Goal: Task Accomplishment & Management: Use online tool/utility

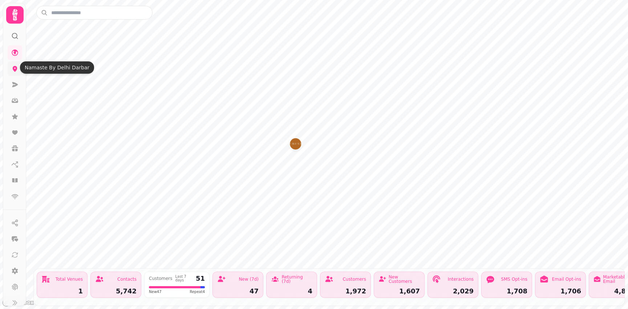
scroll to position [3, 0]
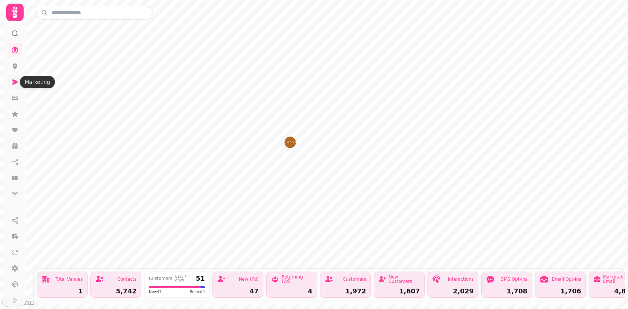
click at [13, 84] on icon at bounding box center [15, 82] width 6 height 5
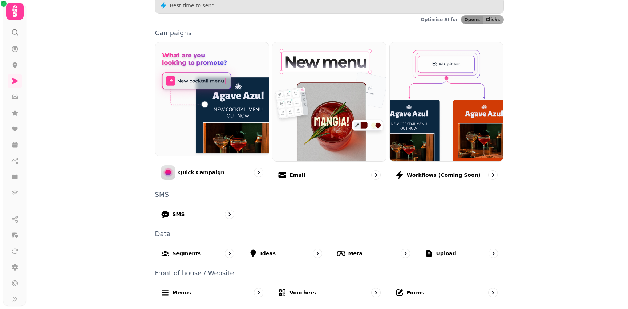
scroll to position [145, 0]
drag, startPoint x: 27, startPoint y: 43, endPoint x: 39, endPoint y: 46, distance: 12.8
click at [39, 45] on div "Marketing CRM Send quick campaign 5,742 All customers 1.6 % £1,710.00 Total SMS…" at bounding box center [327, 154] width 602 height 309
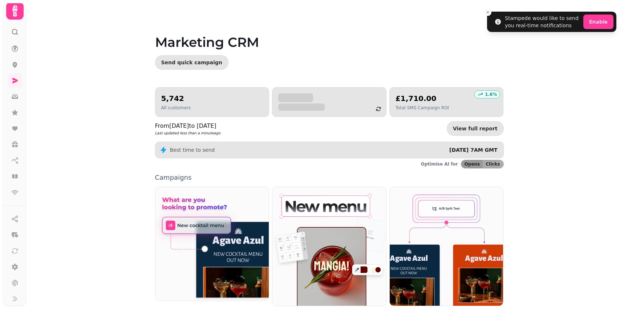
scroll to position [0, 0]
click at [489, 12] on line "Close toast" at bounding box center [488, 12] width 2 height 2
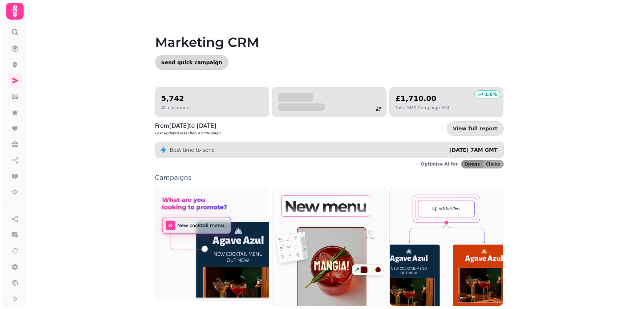
click at [199, 64] on span "Send quick campaign" at bounding box center [191, 62] width 61 height 5
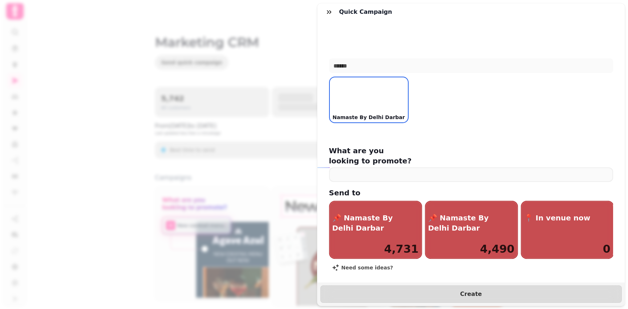
click at [365, 106] on div at bounding box center [369, 99] width 78 height 45
click at [198, 57] on div "Quick Campaign Namaste By Delhi Darbar Namaste By Delhi Darbar What are you loo…" at bounding box center [314, 160] width 628 height 297
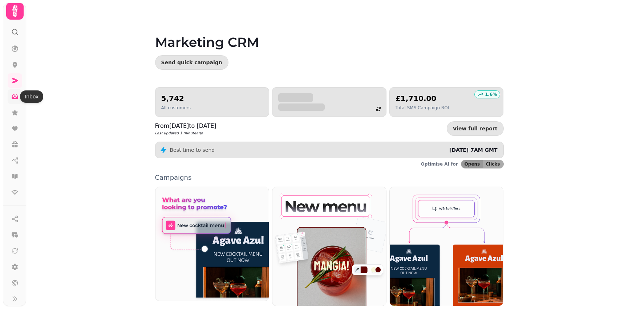
click at [13, 99] on icon at bounding box center [15, 96] width 7 height 5
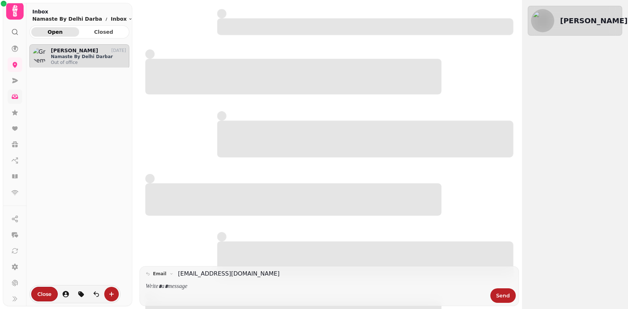
scroll to position [253, 100]
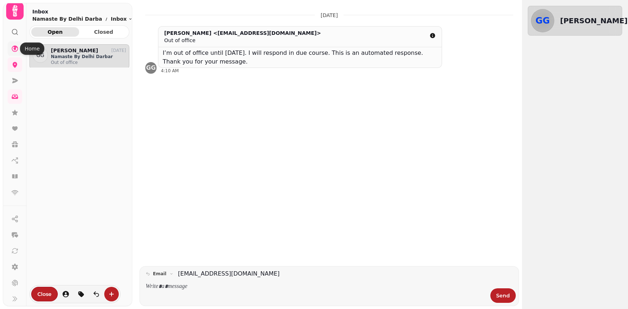
click at [16, 49] on icon at bounding box center [14, 48] width 7 height 7
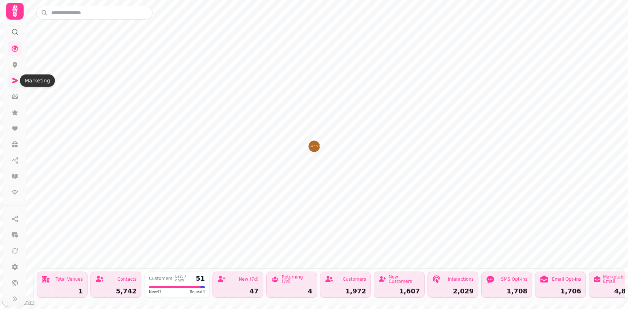
click at [15, 82] on icon at bounding box center [15, 80] width 6 height 5
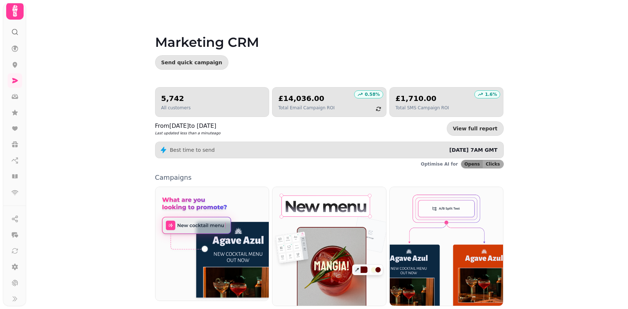
click at [11, 13] on icon at bounding box center [15, 11] width 15 height 15
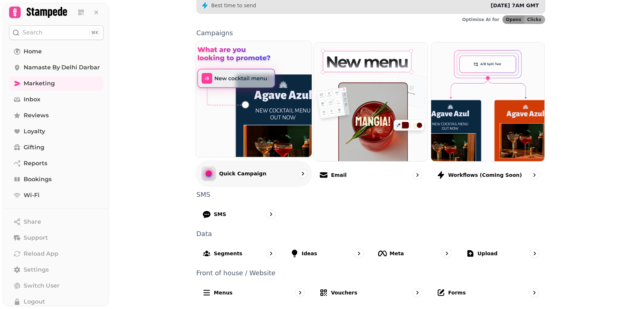
scroll to position [145, 0]
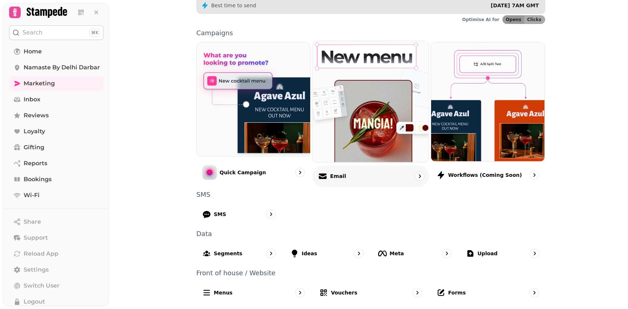
click at [356, 174] on div "Email" at bounding box center [370, 175] width 117 height 21
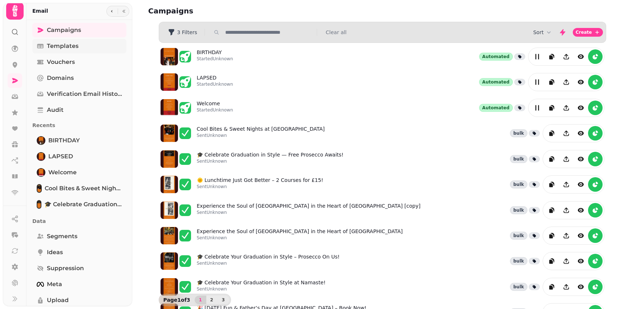
click at [70, 46] on span "Templates" at bounding box center [63, 46] width 32 height 9
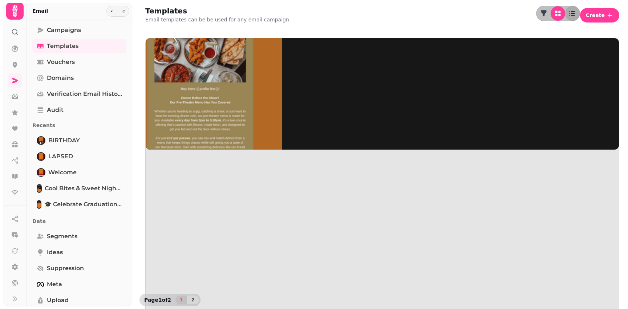
click at [190, 76] on img at bounding box center [199, 92] width 163 height 163
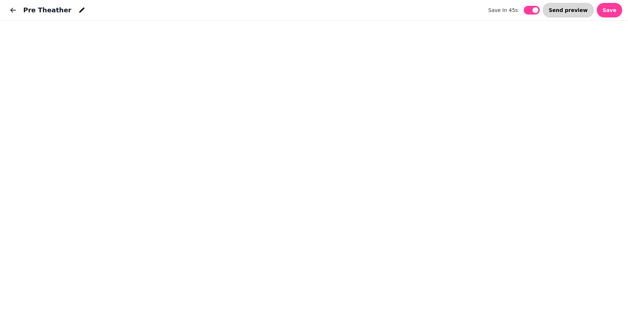
click at [573, 9] on span "Send preview" at bounding box center [568, 10] width 39 height 5
select select "**********"
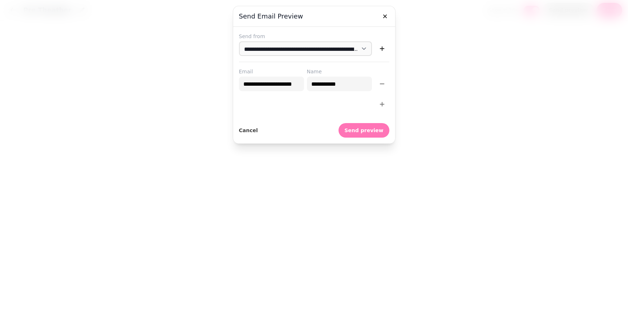
click at [365, 132] on span "Send preview" at bounding box center [363, 130] width 39 height 5
click at [386, 16] on icon "button" at bounding box center [384, 16] width 7 height 7
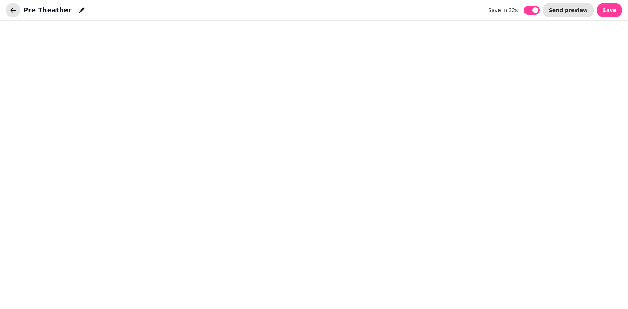
click at [10, 9] on icon "button" at bounding box center [12, 10] width 7 height 7
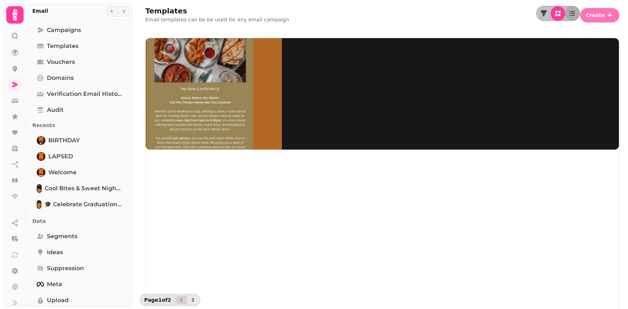
click at [596, 15] on span "Create" at bounding box center [595, 15] width 19 height 5
click at [582, 32] on button "From pre-made template" at bounding box center [545, 28] width 72 height 9
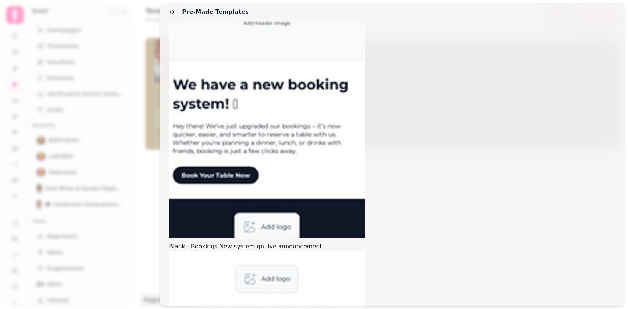
scroll to position [140, 0]
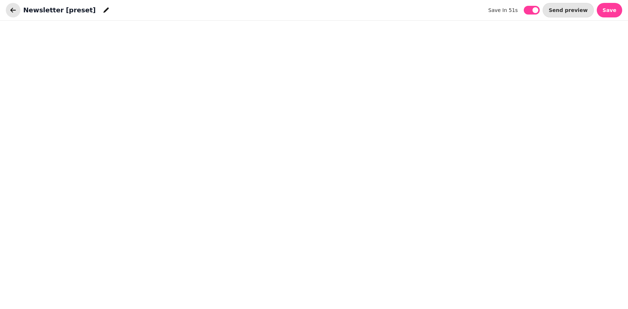
click at [16, 11] on icon "button" at bounding box center [12, 10] width 7 height 7
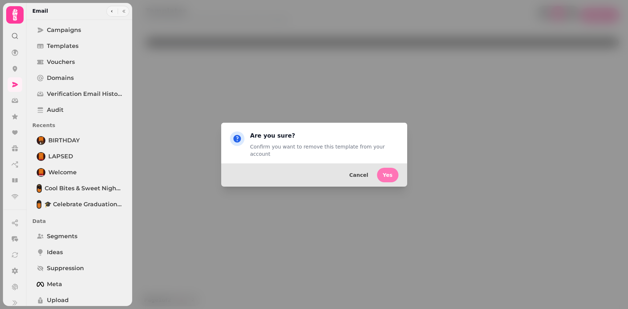
click at [390, 173] on span "Yes" at bounding box center [388, 175] width 10 height 5
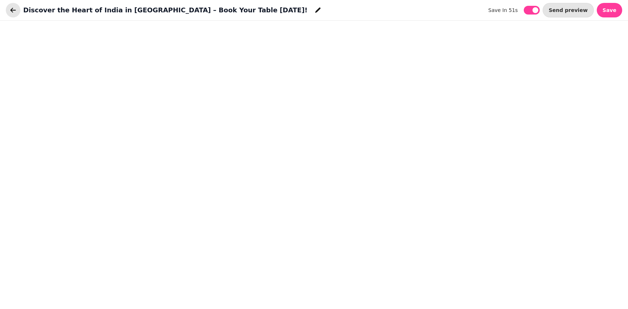
click at [13, 8] on icon "button" at bounding box center [12, 10] width 7 height 7
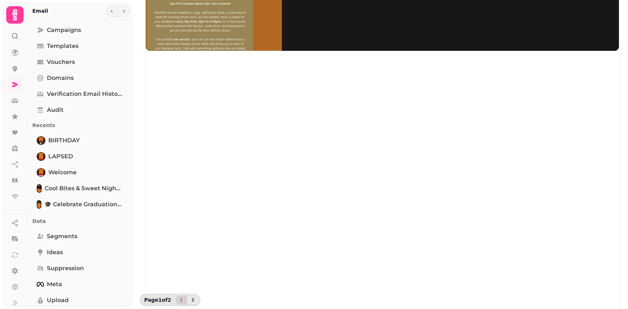
scroll to position [99, 0]
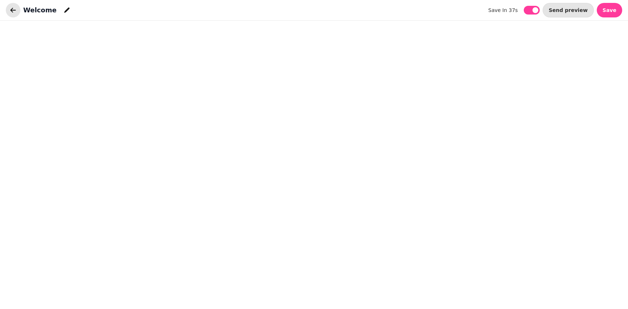
click at [9, 9] on button "button" at bounding box center [13, 10] width 15 height 15
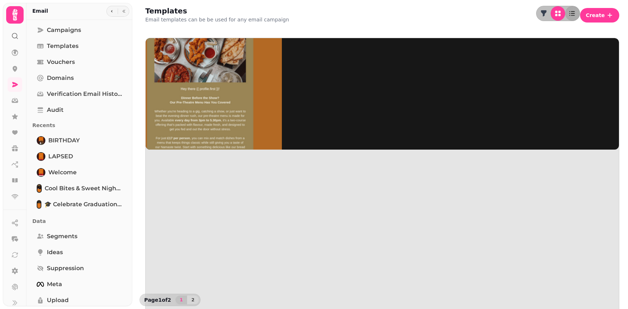
click at [180, 94] on img at bounding box center [199, 92] width 163 height 163
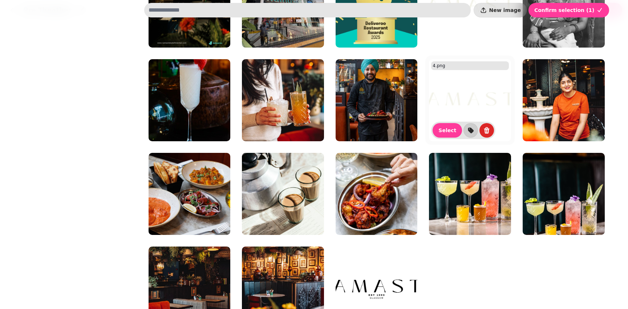
scroll to position [368, 0]
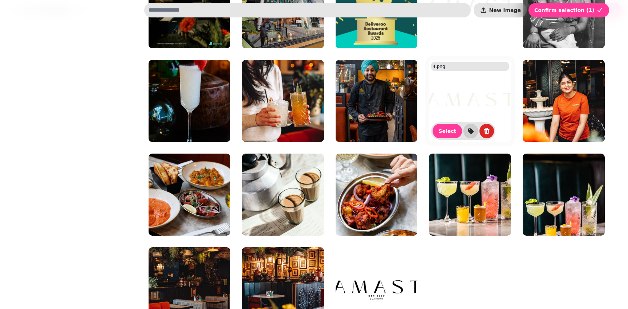
click at [464, 92] on img at bounding box center [470, 101] width 82 height 82
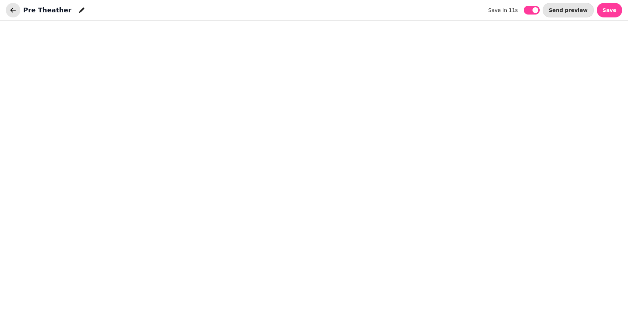
click at [14, 10] on icon "button" at bounding box center [12, 10] width 7 height 7
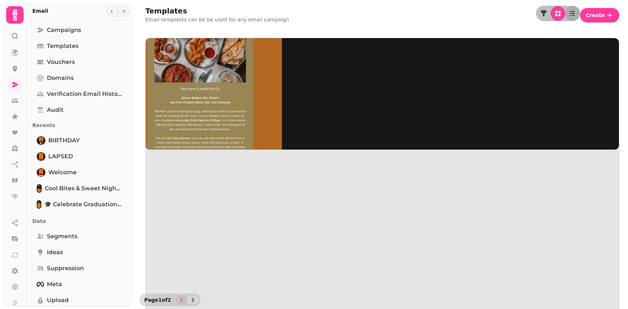
click at [179, 94] on img at bounding box center [199, 92] width 163 height 163
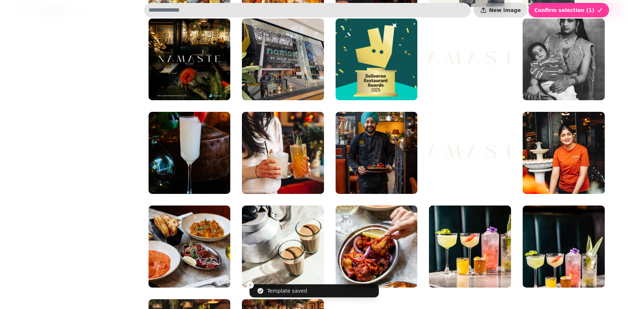
scroll to position [319, 0]
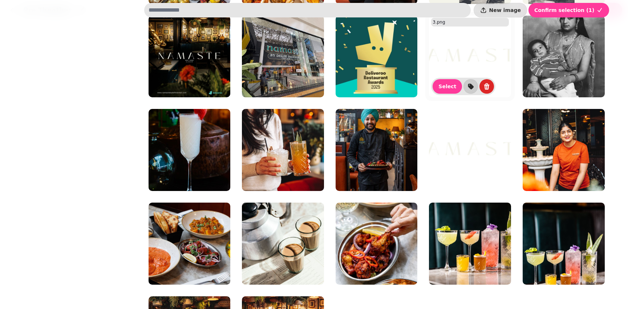
click at [455, 63] on img at bounding box center [470, 57] width 82 height 82
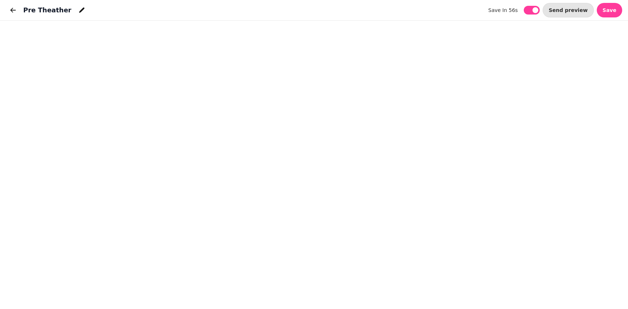
scroll to position [319, 0]
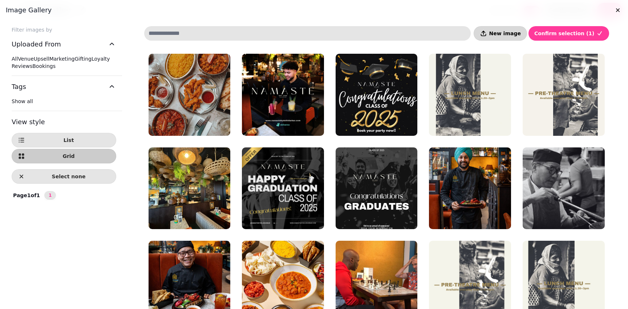
click at [511, 33] on span "New image" at bounding box center [505, 33] width 32 height 5
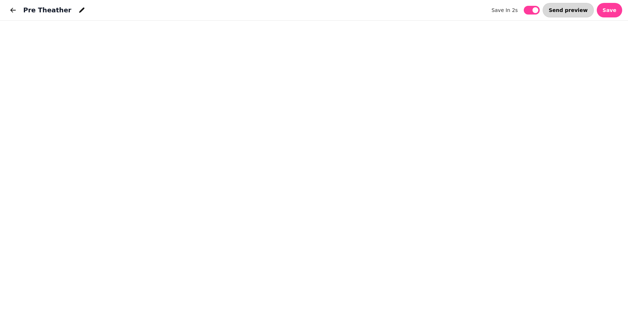
click at [577, 13] on span "Send preview" at bounding box center [568, 10] width 39 height 5
select select "**********"
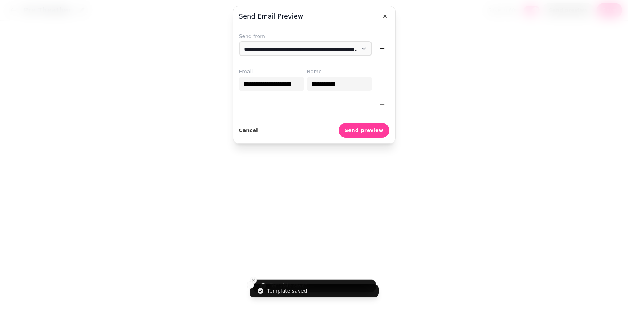
click at [384, 105] on icon "button" at bounding box center [381, 104] width 7 height 7
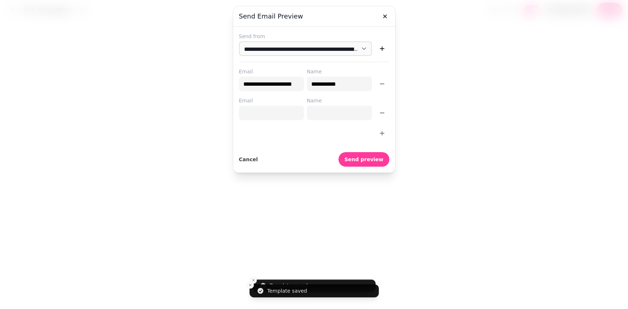
click at [264, 113] on input "Email" at bounding box center [271, 113] width 65 height 15
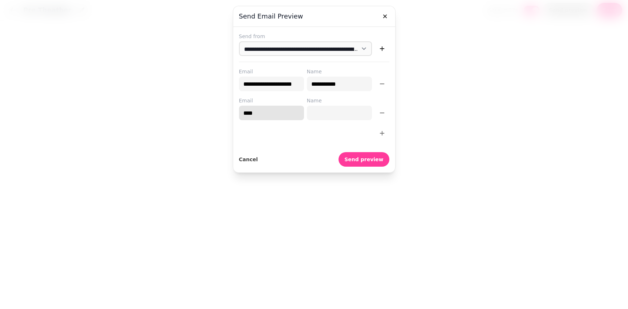
click at [268, 113] on input "****" at bounding box center [271, 113] width 65 height 15
drag, startPoint x: 266, startPoint y: 113, endPoint x: 225, endPoint y: 112, distance: 40.7
click at [227, 112] on div "**********" at bounding box center [314, 154] width 628 height 309
paste input "**********"
type input "**********"
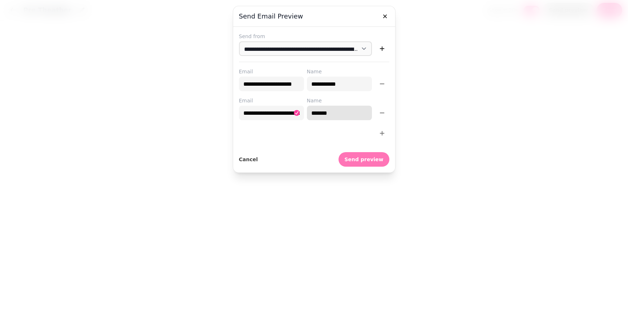
type input "*******"
click at [364, 159] on span "Send preview" at bounding box center [363, 159] width 39 height 5
